Goal: Information Seeking & Learning: Learn about a topic

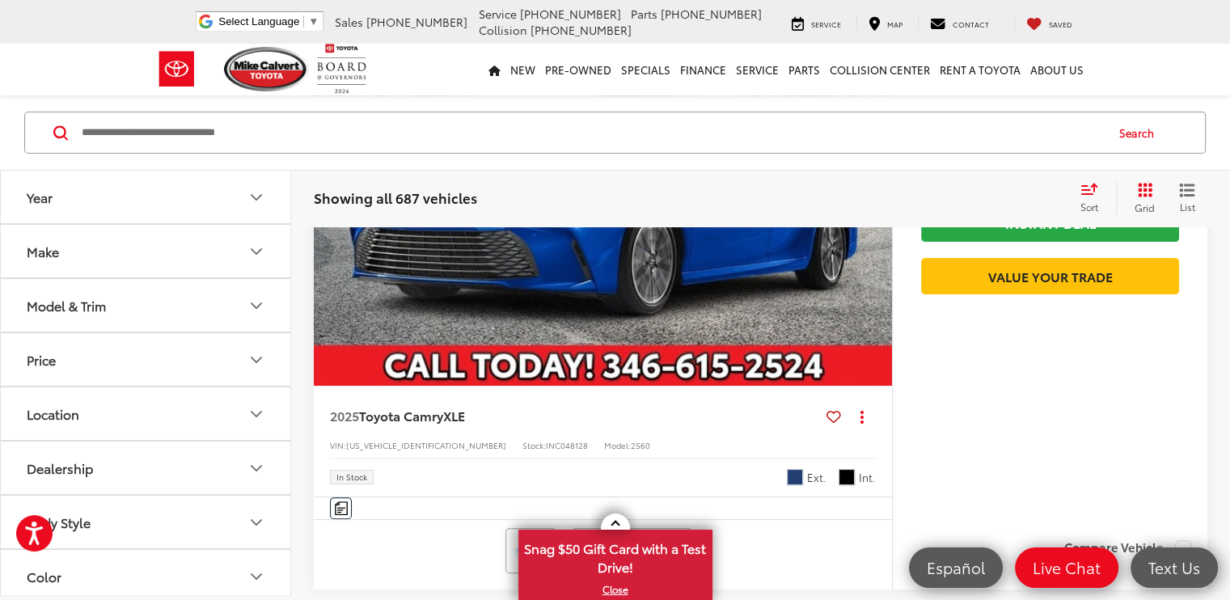
scroll to position [388, 0]
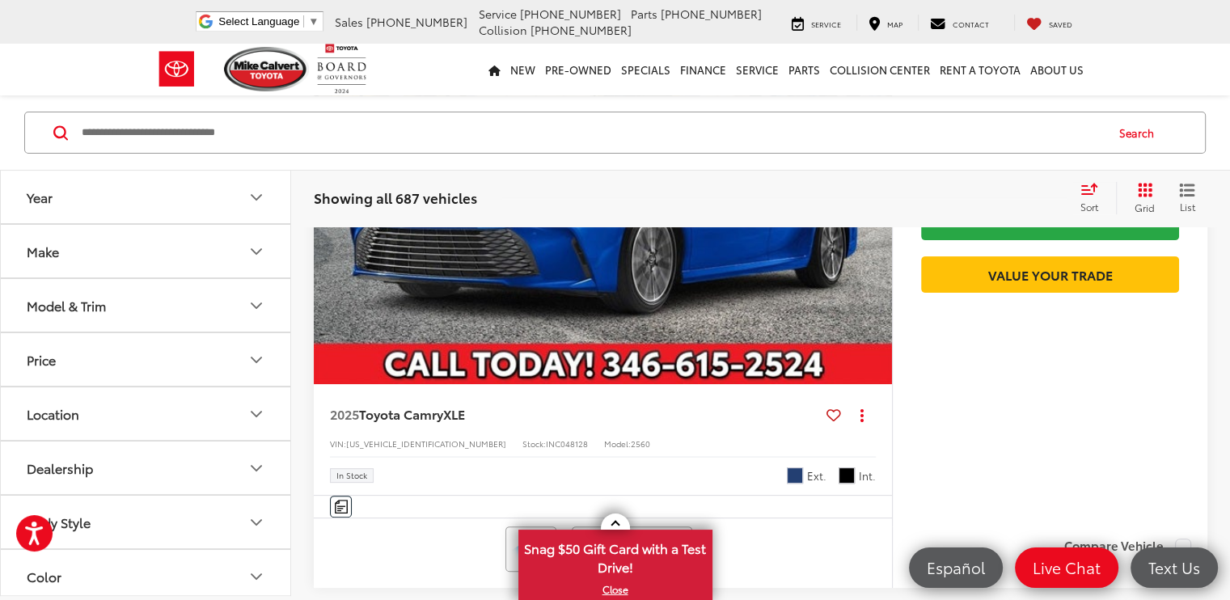
click at [204, 312] on button "Model & Trim" at bounding box center [146, 305] width 291 height 53
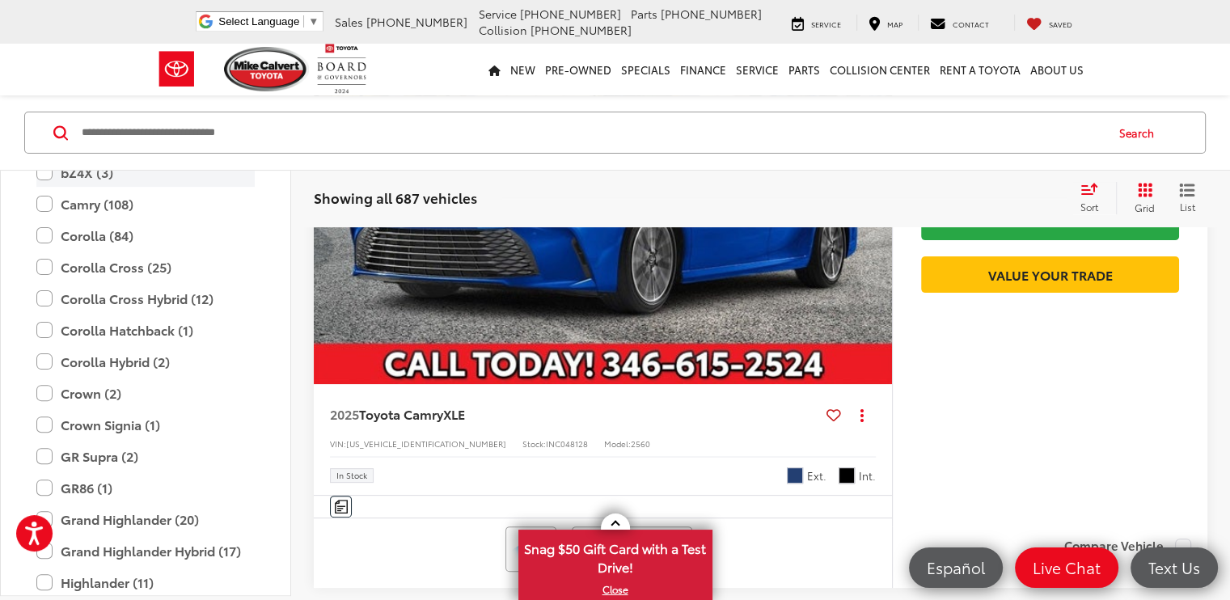
scroll to position [314, 0]
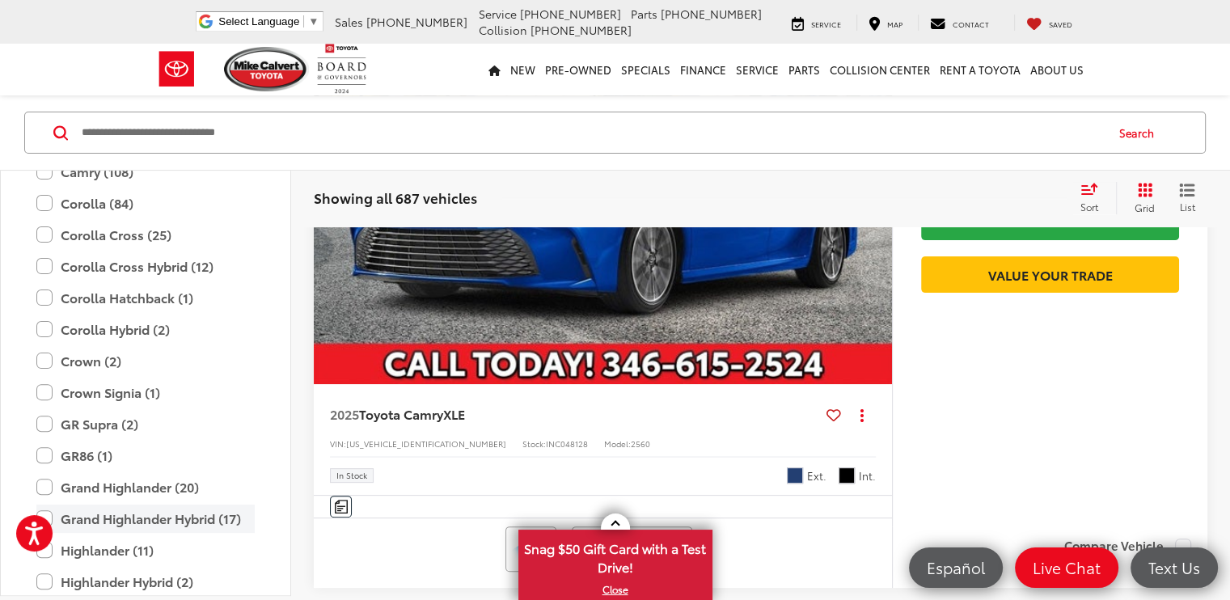
click at [171, 524] on label "Grand Highlander Hybrid (17)" at bounding box center [145, 519] width 218 height 28
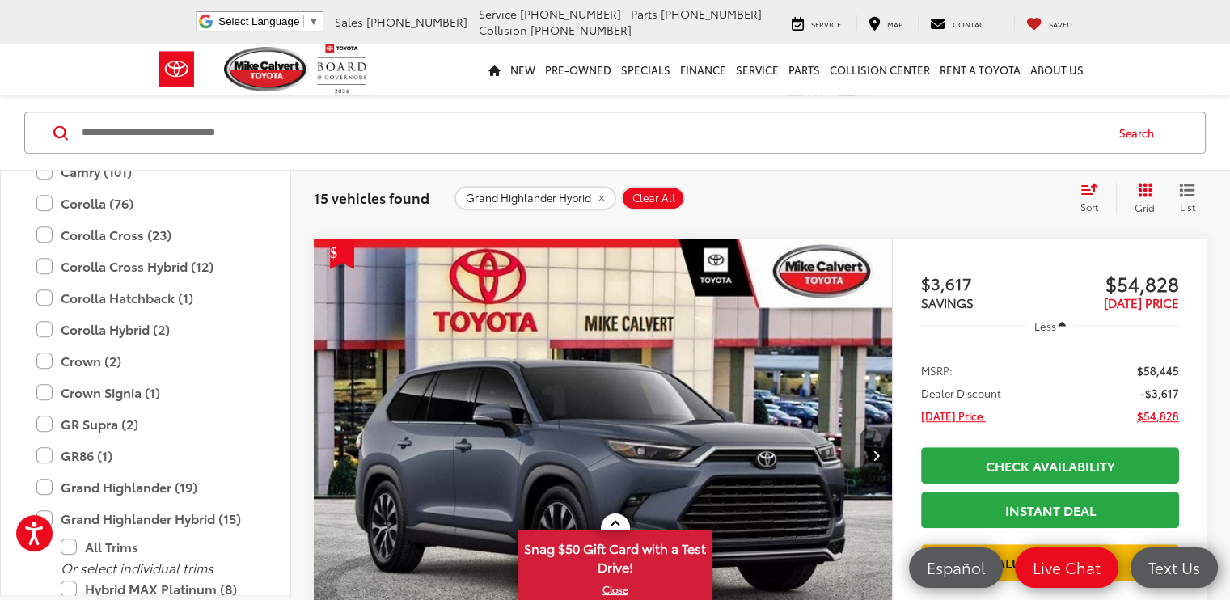
scroll to position [754, 0]
